Goal: Task Accomplishment & Management: Use online tool/utility

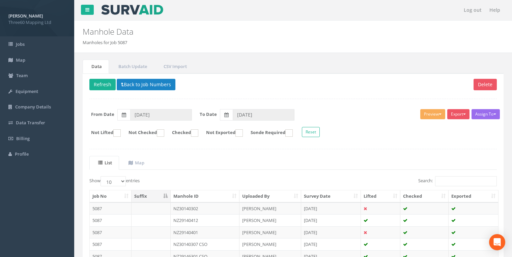
scroll to position [56, 0]
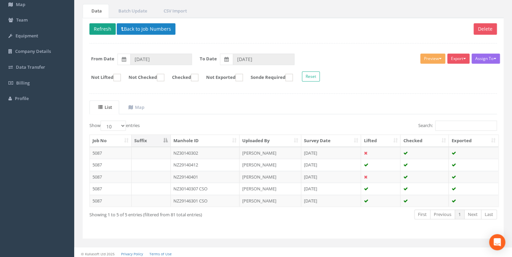
click at [109, 30] on button "Refresh" at bounding box center [102, 28] width 26 height 11
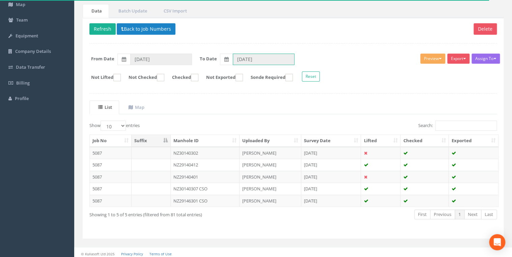
click at [249, 56] on input "[DATE]" at bounding box center [264, 59] width 62 height 11
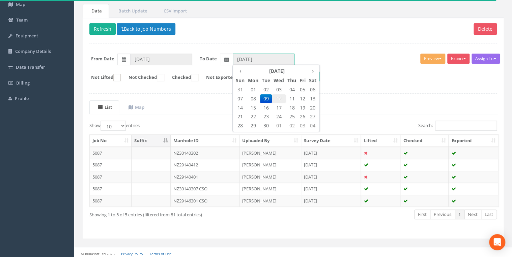
click at [275, 100] on span "10" at bounding box center [279, 98] width 14 height 9
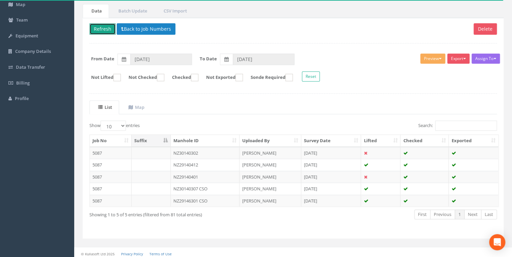
click at [111, 28] on button "Refresh" at bounding box center [102, 28] width 26 height 11
type input "[DATE]"
click at [147, 59] on input "[DATE]" at bounding box center [161, 59] width 62 height 11
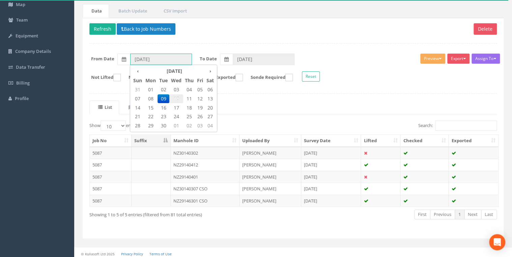
click at [177, 94] on span "10" at bounding box center [176, 98] width 14 height 9
type input "[DATE]"
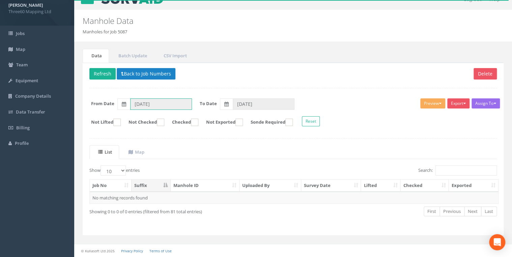
scroll to position [9, 0]
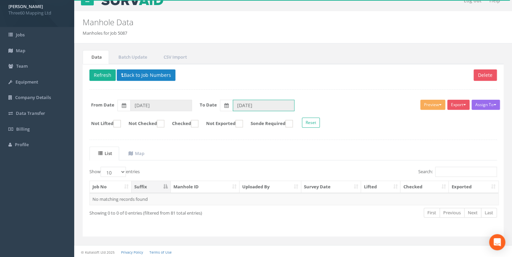
click at [243, 103] on input "[DATE]" at bounding box center [264, 105] width 62 height 11
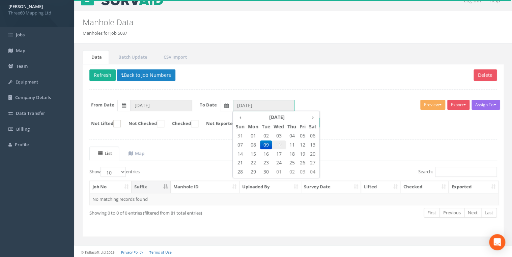
click at [276, 144] on span "10" at bounding box center [279, 145] width 14 height 9
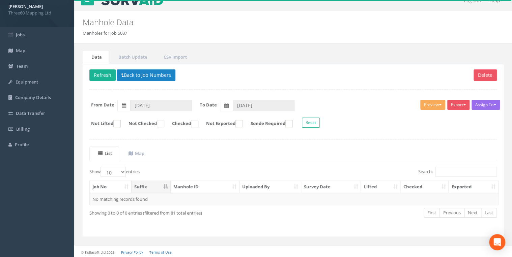
click at [223, 147] on ul "List Map" at bounding box center [292, 154] width 407 height 14
click at [112, 75] on button "Refresh" at bounding box center [102, 74] width 26 height 11
type input "[DATE]"
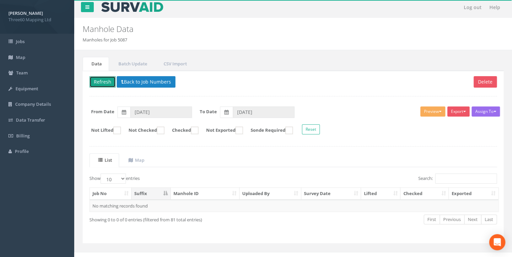
scroll to position [0, 0]
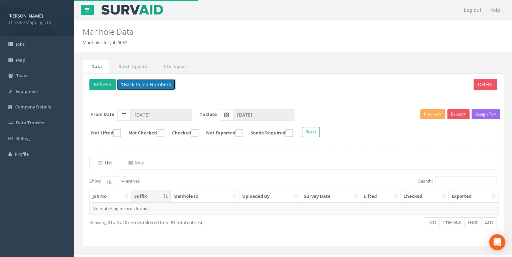
click at [121, 85] on icon at bounding box center [122, 84] width 3 height 5
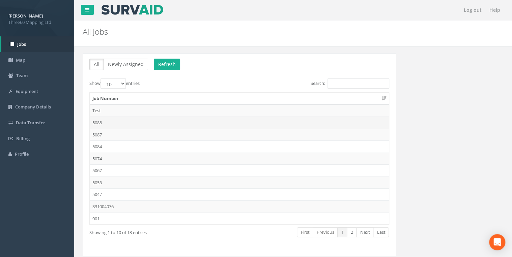
click at [99, 123] on td "5088" at bounding box center [239, 123] width 299 height 12
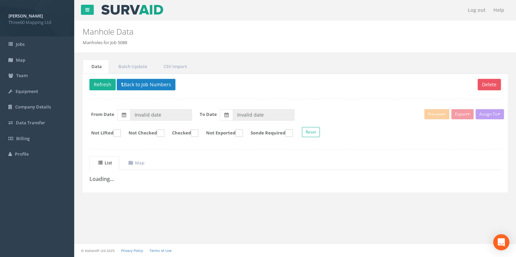
type input "[DATE]"
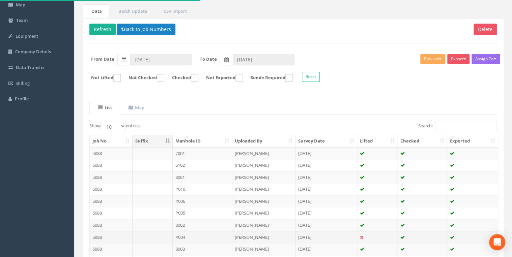
scroll to position [117, 0]
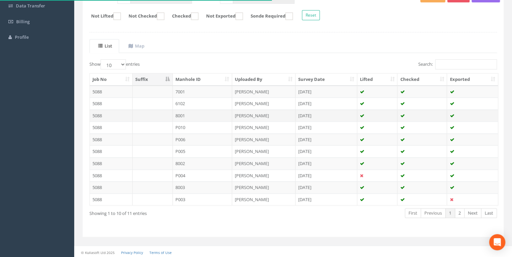
click at [193, 115] on td "8001" at bounding box center [203, 116] width 60 height 12
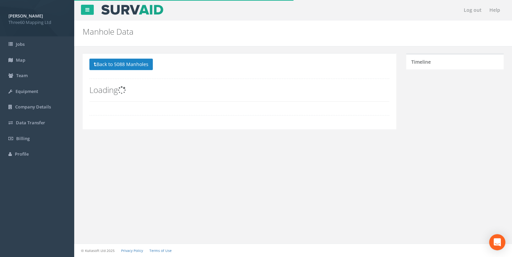
scroll to position [0, 0]
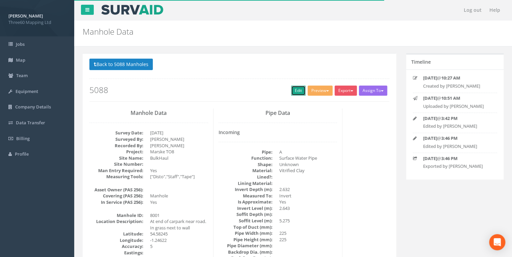
click at [296, 89] on link "Edit" at bounding box center [298, 91] width 14 height 10
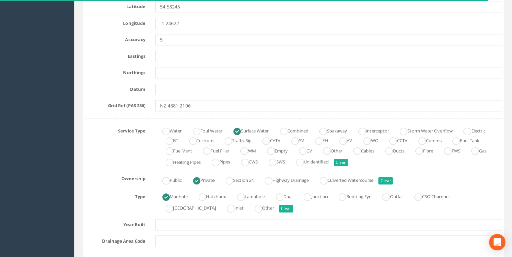
scroll to position [395, 0]
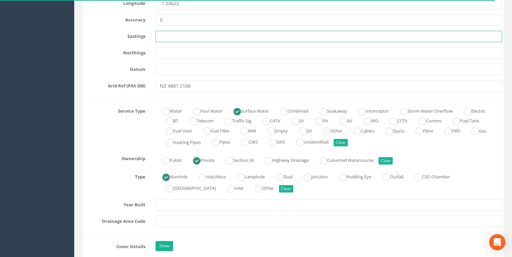
click at [161, 37] on input "text" at bounding box center [328, 36] width 346 height 11
type input "448812.759"
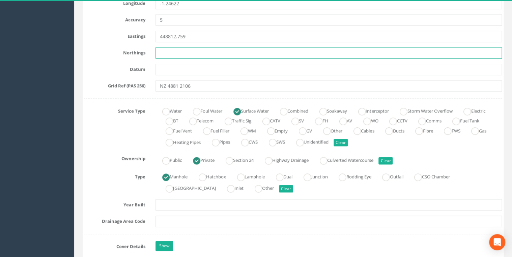
click at [166, 49] on input "text" at bounding box center [328, 52] width 346 height 11
type input "521064.919"
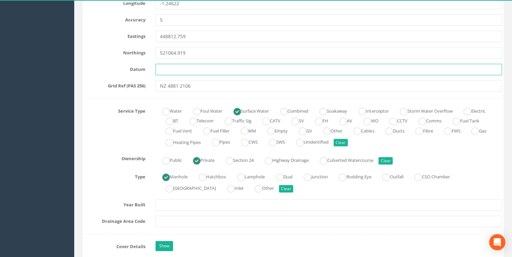
click at [164, 71] on input "text" at bounding box center [328, 69] width 346 height 11
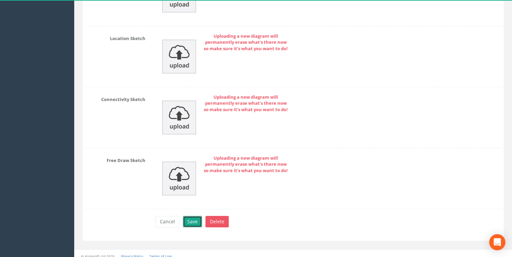
click at [193, 216] on button "Save" at bounding box center [192, 221] width 19 height 11
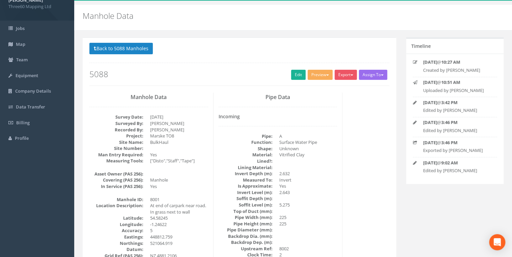
scroll to position [0, 0]
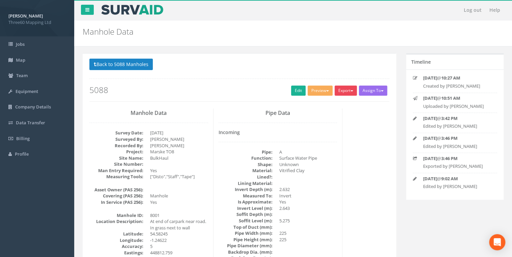
click at [344, 89] on button "Export" at bounding box center [345, 91] width 22 height 10
click at [330, 104] on link "360 Manhole" at bounding box center [331, 104] width 51 height 10
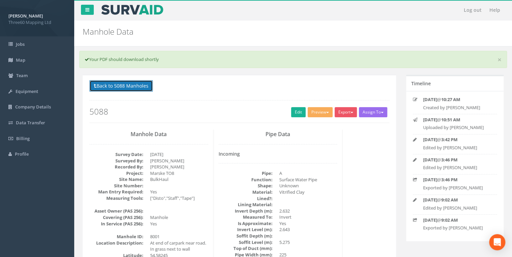
click at [146, 89] on button "Back to 5088 Manholes" at bounding box center [120, 85] width 63 height 11
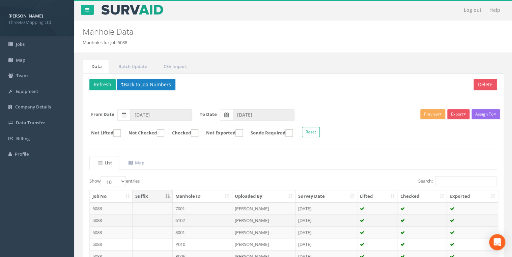
click at [186, 218] on td "6102" at bounding box center [203, 220] width 60 height 12
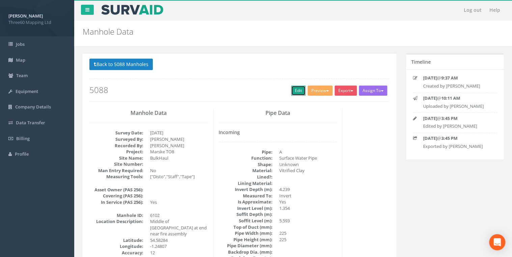
click at [294, 91] on link "Edit" at bounding box center [298, 91] width 14 height 10
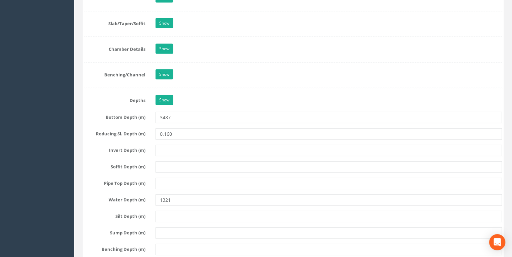
scroll to position [827, 0]
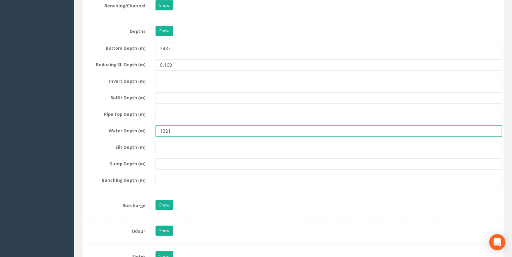
drag, startPoint x: 180, startPoint y: 129, endPoint x: 154, endPoint y: 129, distance: 26.3
click at [154, 129] on div "1321" at bounding box center [328, 130] width 356 height 11
click at [181, 128] on input "756" at bounding box center [328, 130] width 346 height 11
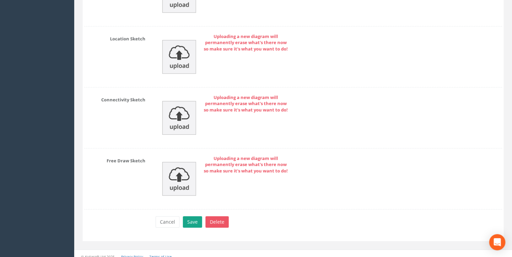
type input "756"
click at [185, 216] on button "Save" at bounding box center [192, 221] width 19 height 11
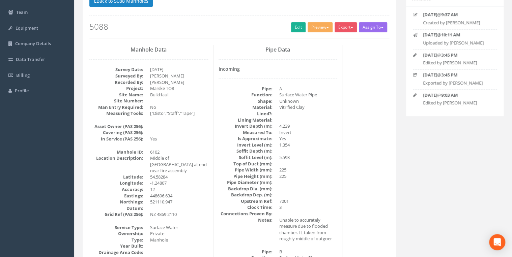
scroll to position [0, 0]
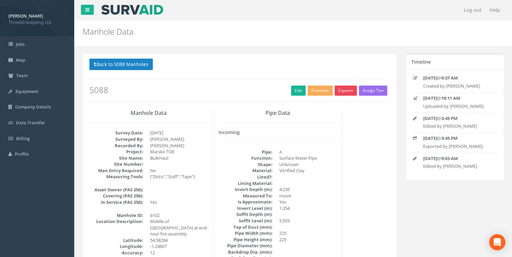
click at [336, 87] on button "Export" at bounding box center [345, 91] width 22 height 10
click at [332, 100] on link "360 Manhole" at bounding box center [331, 104] width 51 height 10
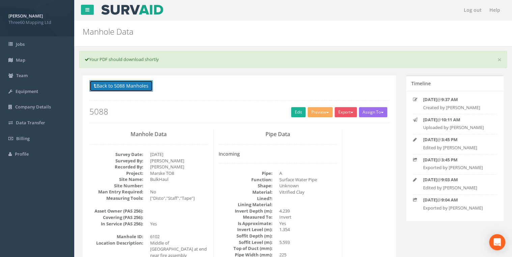
click at [134, 89] on button "Back to 5088 Manholes" at bounding box center [120, 85] width 63 height 11
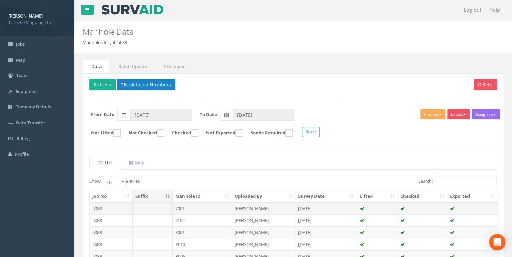
click at [162, 206] on td at bounding box center [152, 209] width 40 height 12
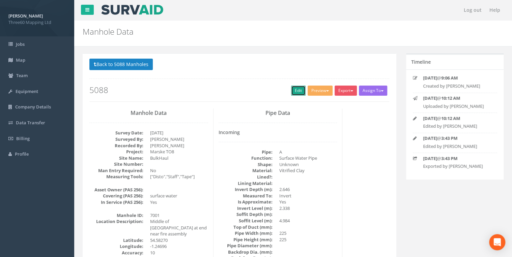
click at [295, 92] on link "Edit" at bounding box center [298, 91] width 14 height 10
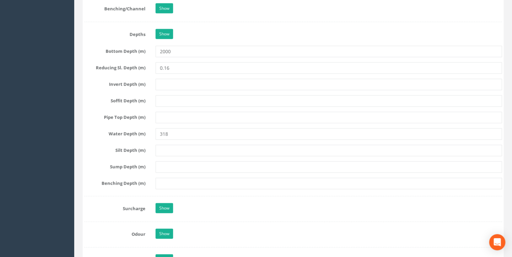
scroll to position [827, 0]
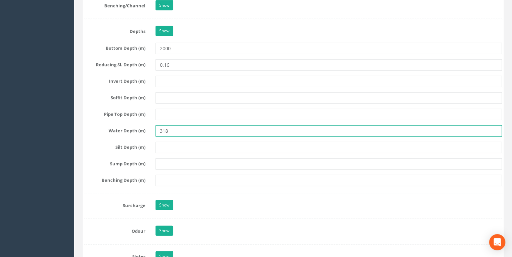
click at [179, 129] on input "318" at bounding box center [328, 130] width 346 height 11
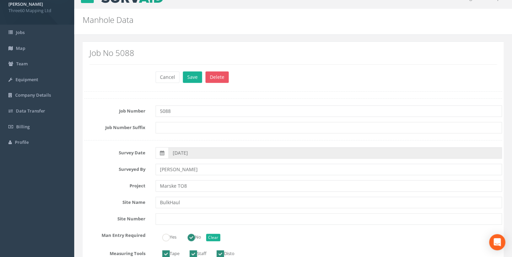
scroll to position [0, 0]
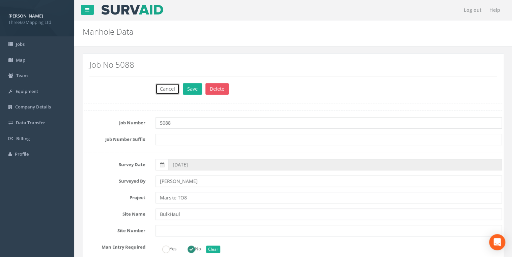
click at [164, 90] on button "Cancel" at bounding box center [167, 88] width 24 height 11
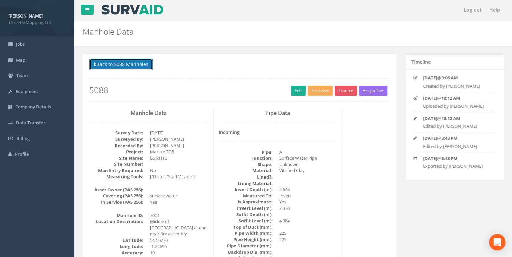
click at [134, 61] on button "Back to 5088 Manholes" at bounding box center [120, 64] width 63 height 11
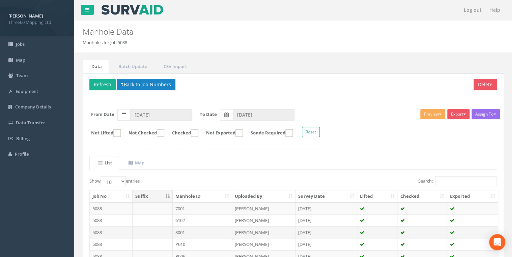
click at [145, 228] on td at bounding box center [152, 233] width 40 height 12
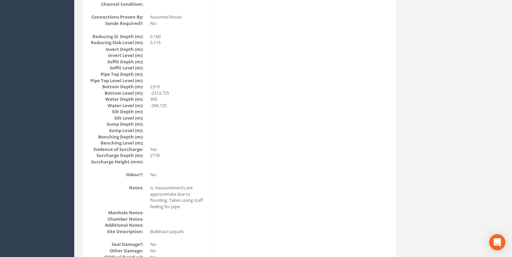
scroll to position [647, 0]
drag, startPoint x: 159, startPoint y: 99, endPoint x: 146, endPoint y: 99, distance: 13.1
click at [146, 99] on dl "Reducing Sl. Depth (m): 0.160 Reducing Slab Level (m): 5.115 Invert Depth (m): …" at bounding box center [148, 98] width 119 height 131
drag, startPoint x: 146, startPoint y: 99, endPoint x: 179, endPoint y: 100, distance: 33.4
click at [179, 100] on dd "300" at bounding box center [179, 98] width 58 height 6
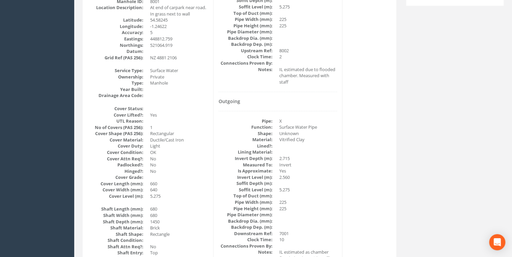
scroll to position [0, 0]
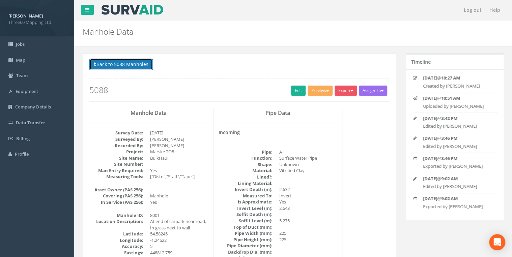
click at [143, 67] on button "Back to 5088 Manholes" at bounding box center [120, 64] width 63 height 11
